Goal: Information Seeking & Learning: Learn about a topic

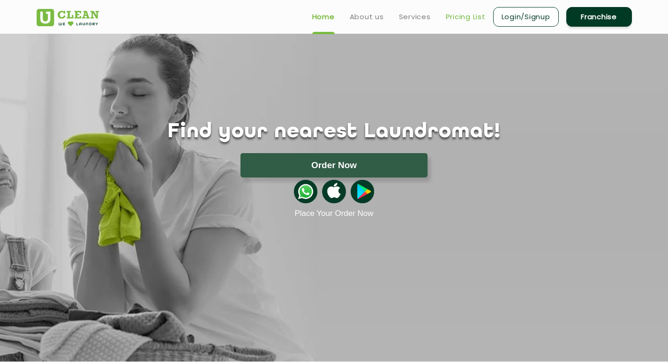
click at [465, 19] on link "Pricing List" at bounding box center [466, 16] width 40 height 11
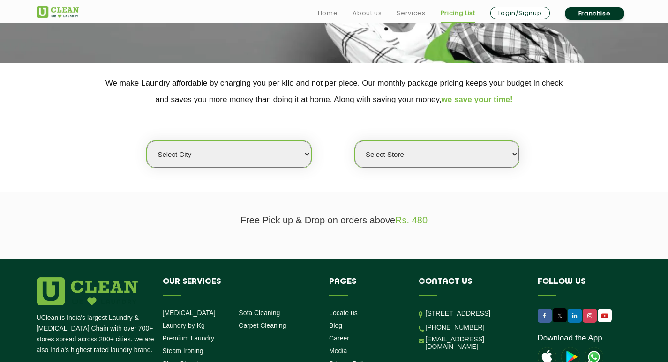
scroll to position [156, 0]
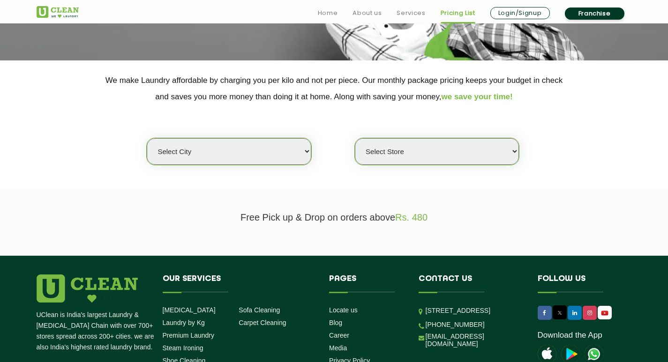
click at [265, 159] on select "Select city [GEOGRAPHIC_DATA] [GEOGRAPHIC_DATA] [GEOGRAPHIC_DATA] [GEOGRAPHIC_D…" at bounding box center [229, 151] width 164 height 27
select select "195"
click at [147, 138] on select "Select city [GEOGRAPHIC_DATA] [GEOGRAPHIC_DATA] [GEOGRAPHIC_DATA] [GEOGRAPHIC_D…" at bounding box center [229, 151] width 164 height 27
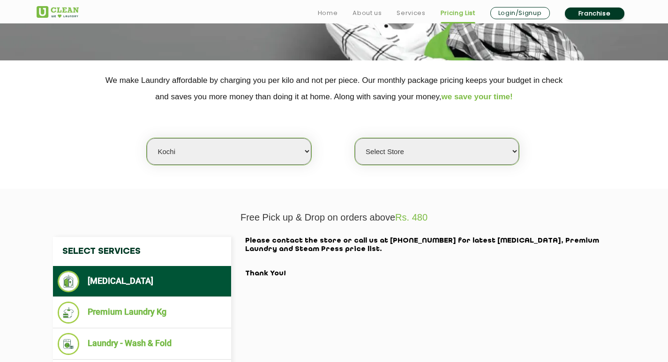
click at [394, 145] on select "Select Store [GEOGRAPHIC_DATA]" at bounding box center [437, 151] width 164 height 27
select select "593"
click at [355, 138] on select "Select Store [GEOGRAPHIC_DATA]" at bounding box center [437, 151] width 164 height 27
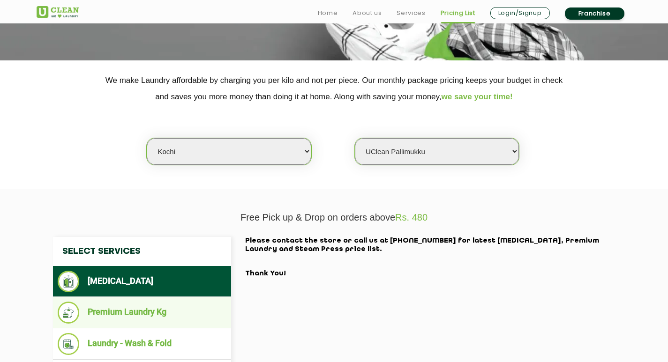
scroll to position [234, 0]
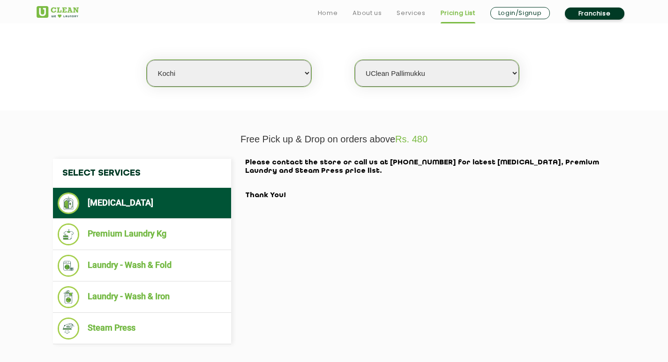
click at [130, 197] on li "[MEDICAL_DATA]" at bounding box center [142, 204] width 169 height 22
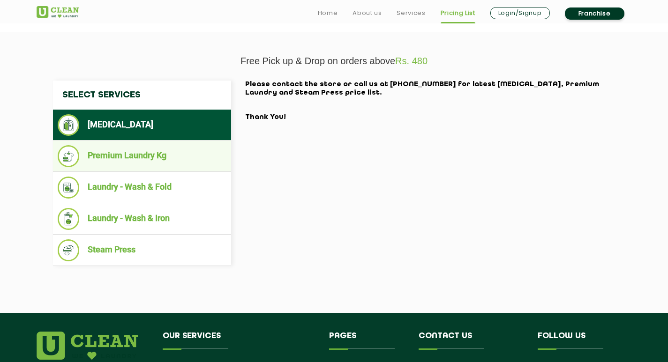
click at [137, 154] on li "Premium Laundry Kg" at bounding box center [142, 156] width 169 height 22
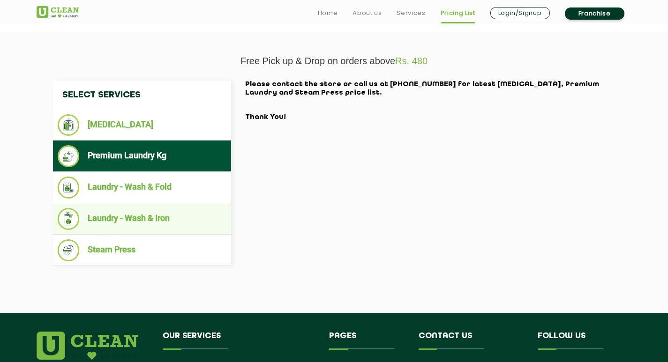
click at [148, 217] on li "Laundry - Wash & Iron" at bounding box center [142, 219] width 169 height 22
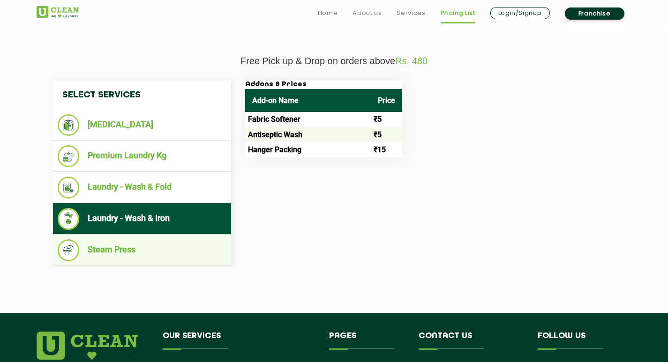
click at [129, 253] on li "Steam Press" at bounding box center [142, 250] width 169 height 22
